Goal: Transaction & Acquisition: Purchase product/service

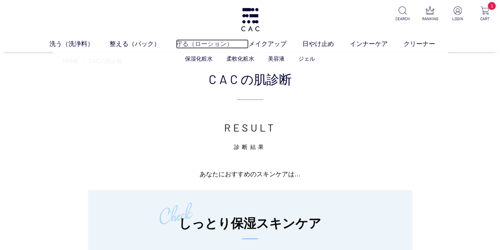
click at [201, 40] on link "守る（ローション）" at bounding box center [212, 43] width 73 height 9
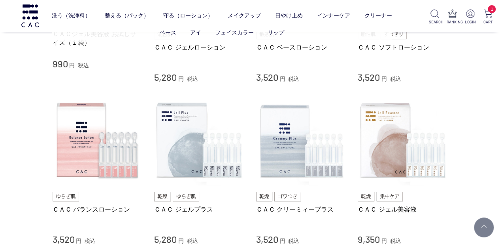
scroll to position [277, 0]
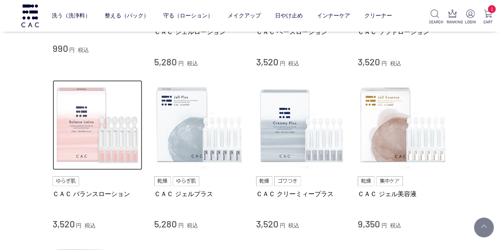
click at [104, 126] on img at bounding box center [98, 125] width 90 height 90
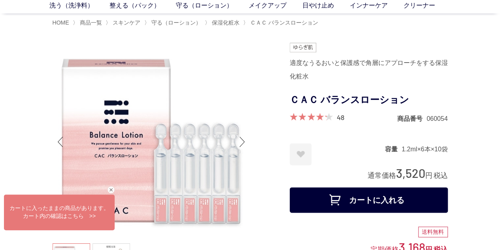
scroll to position [40, 0]
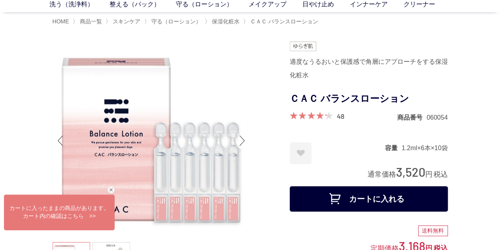
click at [403, 197] on button "カートに入れる" at bounding box center [369, 198] width 158 height 25
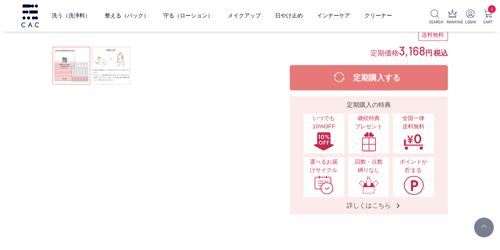
scroll to position [198, 0]
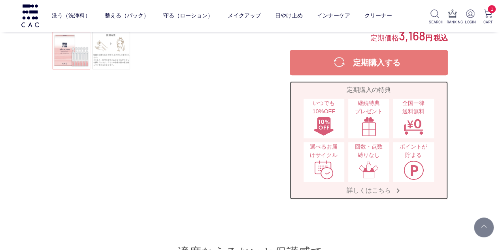
click at [328, 125] on img at bounding box center [324, 126] width 21 height 20
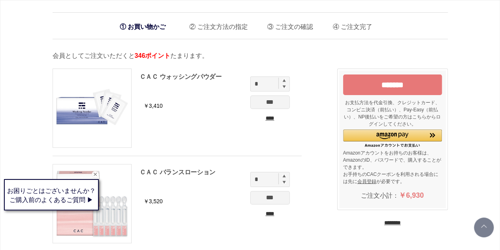
click at [396, 85] on input "*******" at bounding box center [392, 84] width 99 height 21
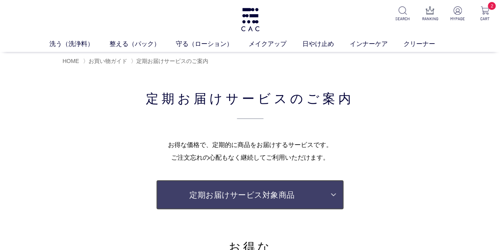
click at [286, 194] on link "定期お届けサービス対象商品" at bounding box center [249, 195] width 187 height 30
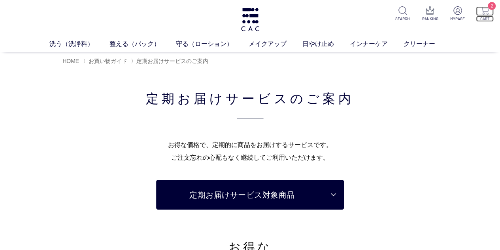
click at [485, 14] on img at bounding box center [485, 10] width 8 height 8
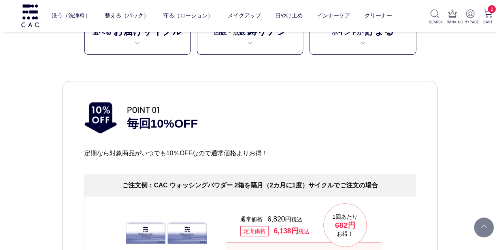
scroll to position [316, 0]
